Goal: Transaction & Acquisition: Subscribe to service/newsletter

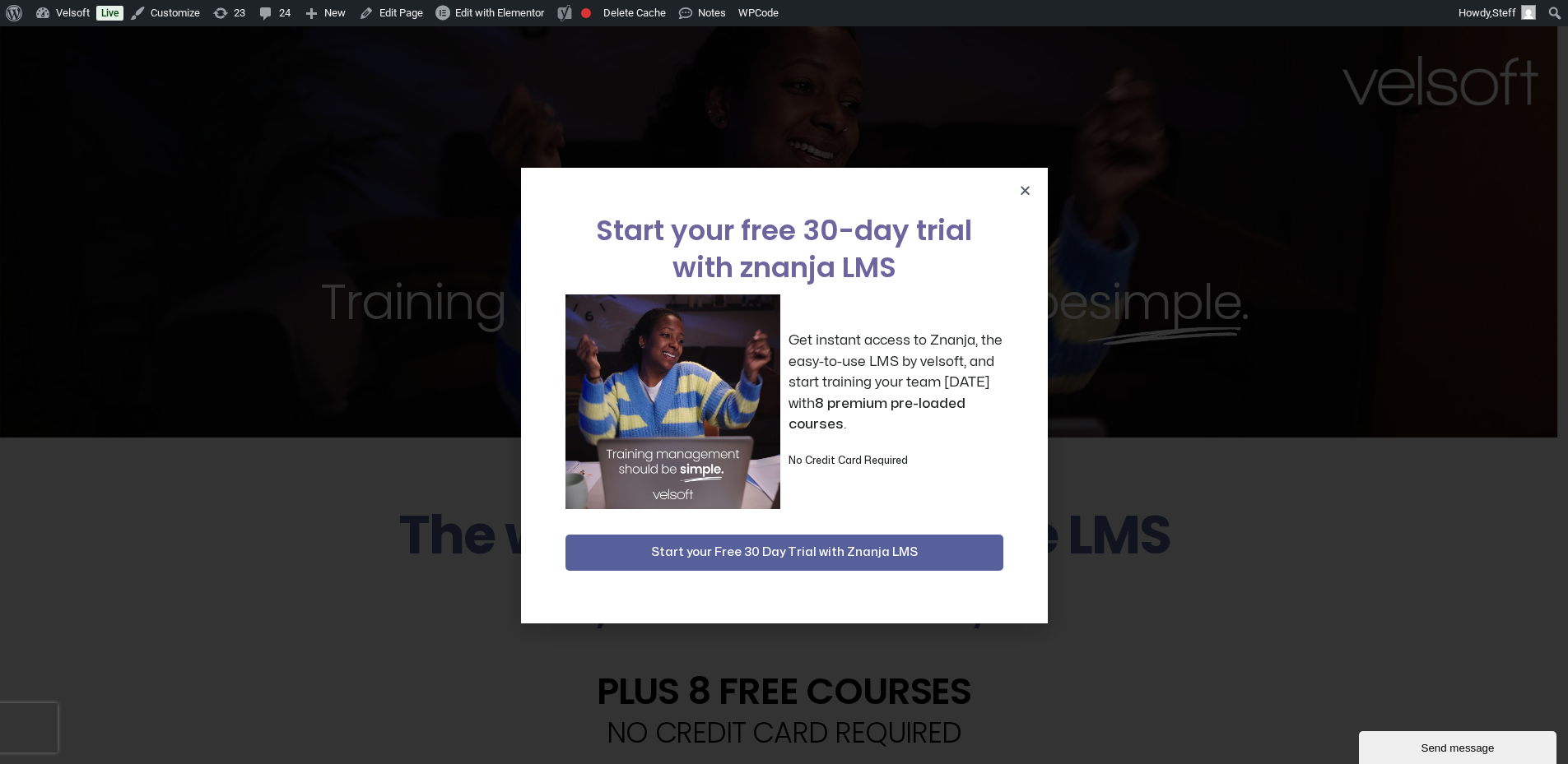
click at [1429, 198] on div "Start your free 30-day trial with znanja LMS Get instant access to Znanja, the …" at bounding box center [784, 395] width 1568 height 738
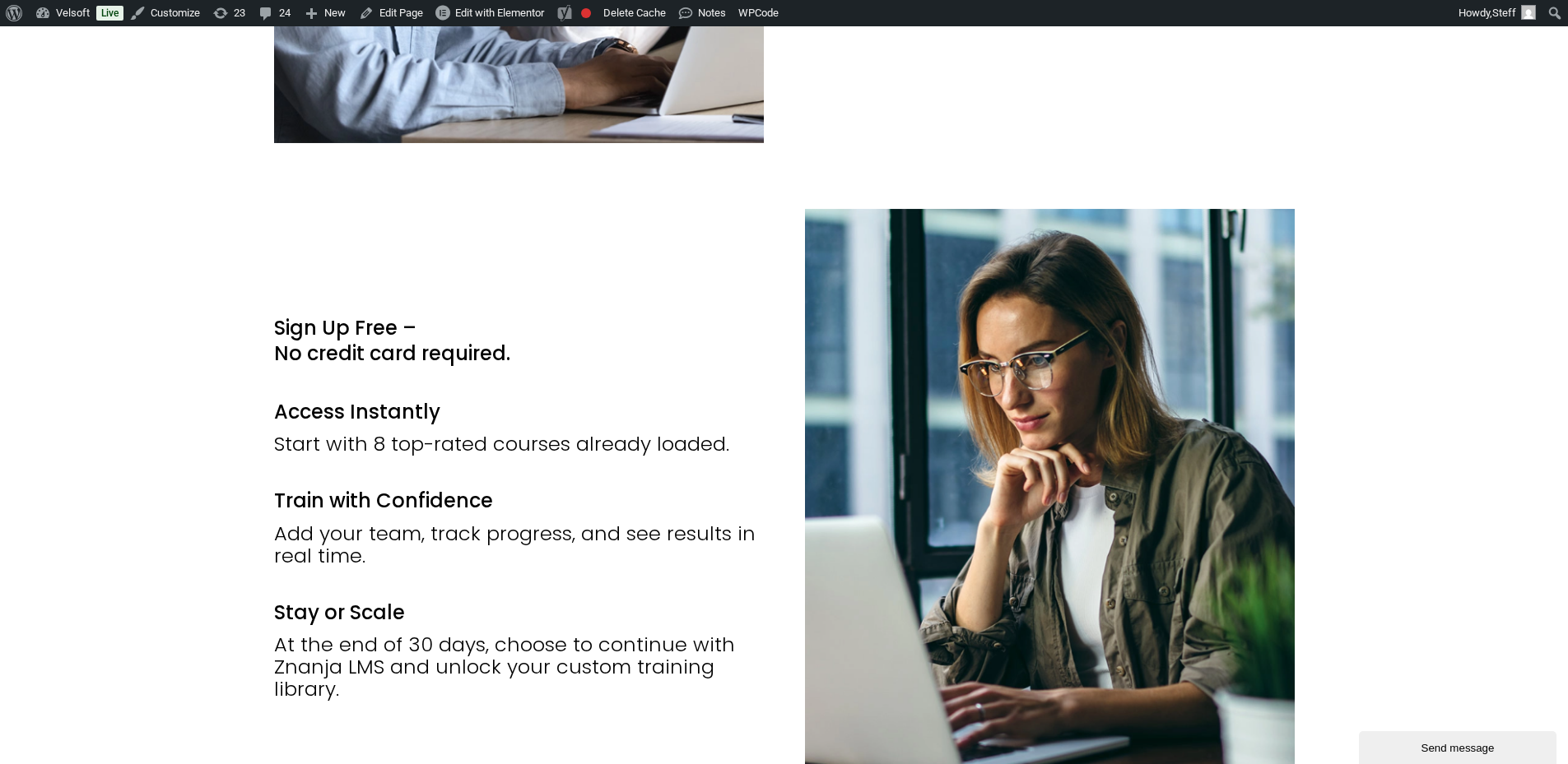
scroll to position [2962, 0]
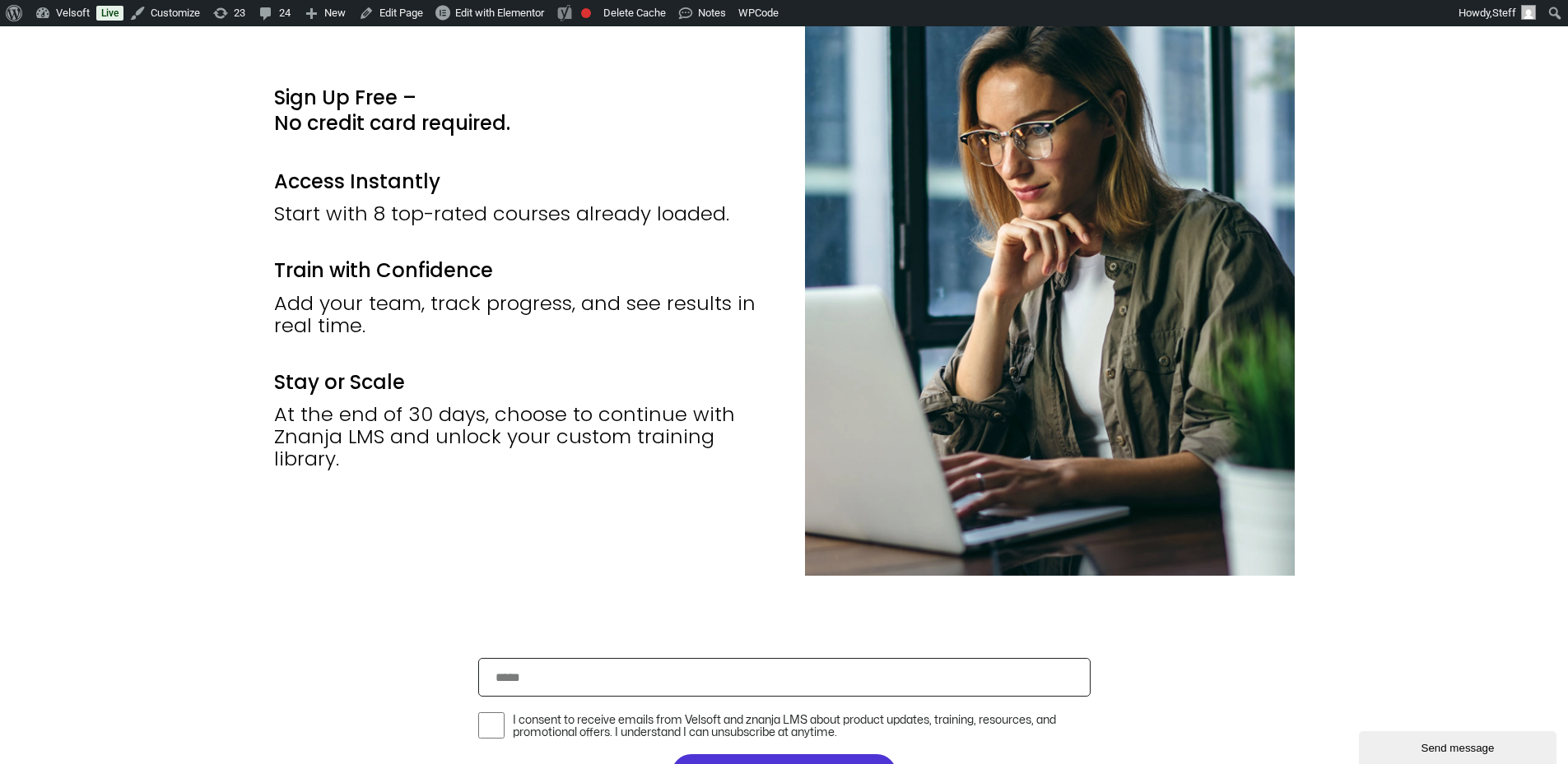
click at [589, 479] on div "Sign Up Free – No credit card required. Access Instantly Start with 8 top-rated…" at bounding box center [519, 277] width 490 height 597
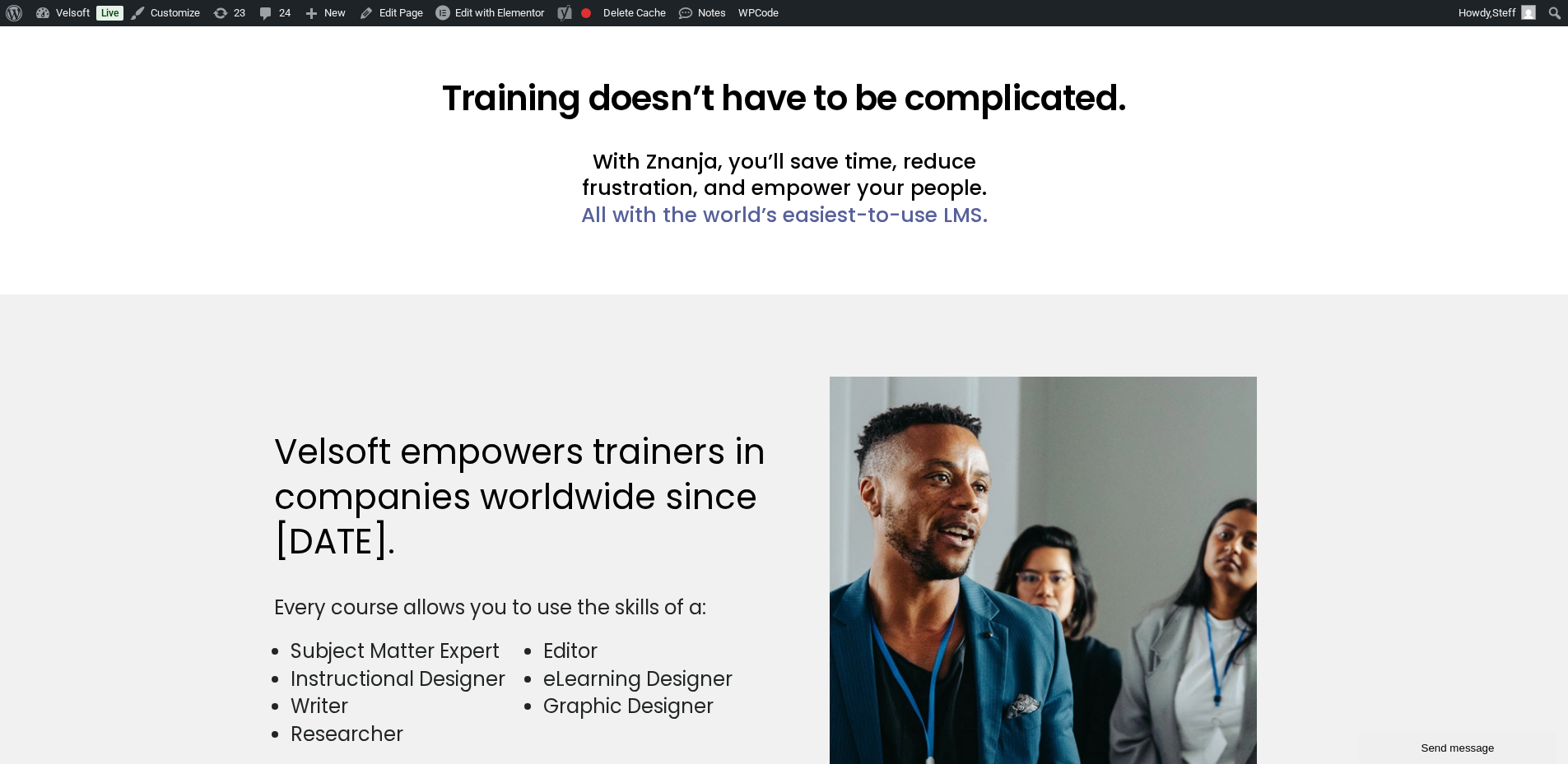
scroll to position [3867, 0]
